Goal: Information Seeking & Learning: Learn about a topic

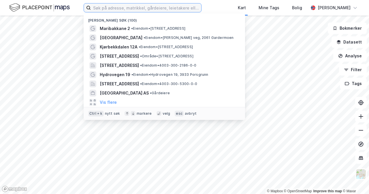
click at [165, 8] on input at bounding box center [146, 7] width 110 height 9
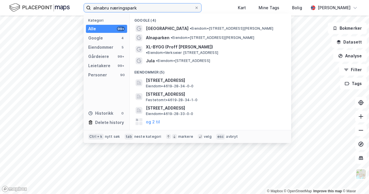
click at [165, 6] on input "alnabru næringspark" at bounding box center [142, 7] width 103 height 9
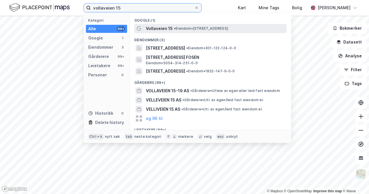
type input "vollaveien 15"
click at [178, 26] on div "Vollaveien 15 • Eiendom • [STREET_ADDRESS]" at bounding box center [216, 28] width 140 height 7
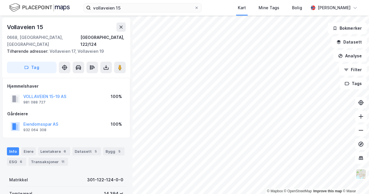
click at [170, 77] on div "© Mapbox © OpenStreetMap Improve this map © Maxar [STREET_ADDRESS], 122/124 Til…" at bounding box center [184, 105] width 369 height 178
click at [120, 65] on image at bounding box center [119, 68] width 3 height 6
click at [164, 80] on div "© Mapbox © OpenStreetMap Improve this map © Maxar [STREET_ADDRESS], 122/124 Til…" at bounding box center [184, 105] width 369 height 178
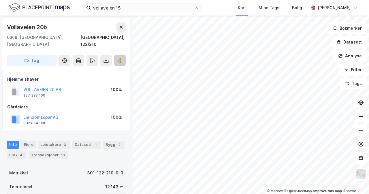
click at [119, 58] on image at bounding box center [119, 61] width 3 height 6
click at [197, 8] on div "vollaveien 15 Kart Mine Tags Bolig [PERSON_NAME] © Mapbox © OpenStreetMap Impro…" at bounding box center [184, 97] width 369 height 194
drag, startPoint x: 117, startPoint y: 57, endPoint x: 130, endPoint y: 52, distance: 13.8
click at [130, 52] on div "[STREET_ADDRESS], 122/127 Tag Hjemmelshaver VOLLAVEIEN 20 AS 927 328 100 100% G…" at bounding box center [66, 105] width 133 height 178
click at [122, 58] on image at bounding box center [119, 61] width 3 height 6
